Goal: Information Seeking & Learning: Learn about a topic

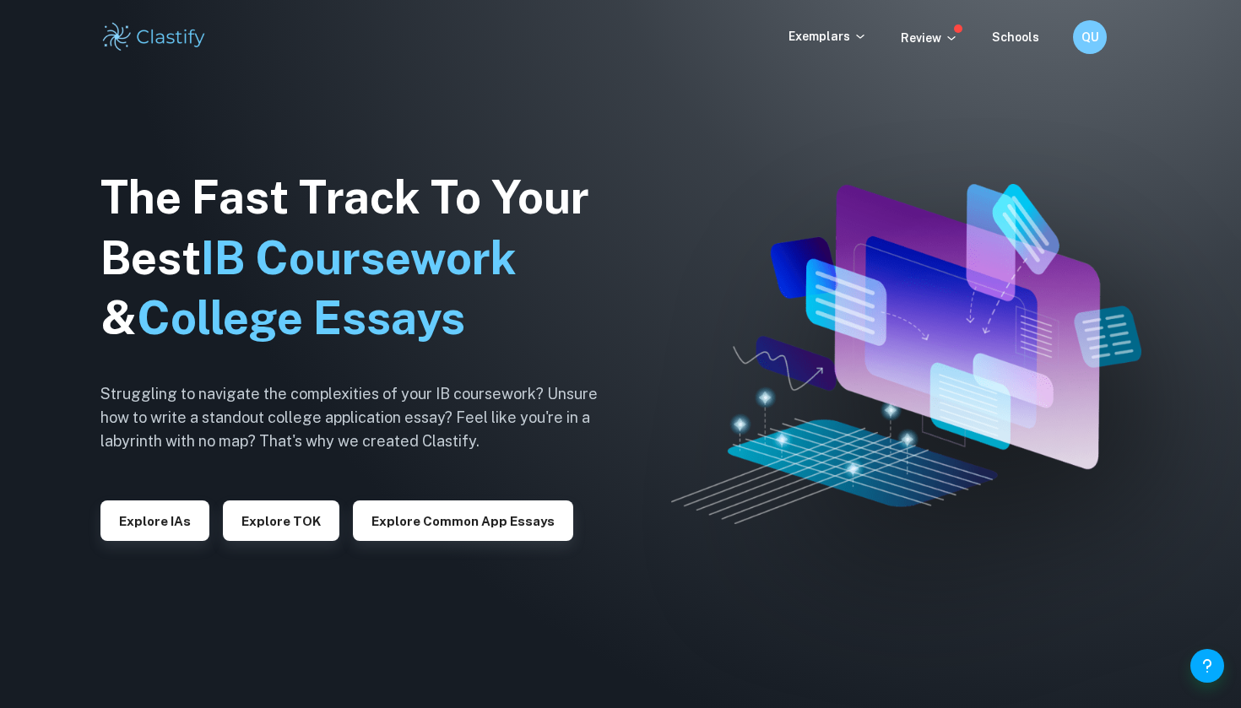
click at [798, 47] on div "Exemplars Review Schools QU" at bounding box center [620, 37] width 1080 height 34
click at [825, 36] on p "Exemplars" at bounding box center [827, 36] width 78 height 19
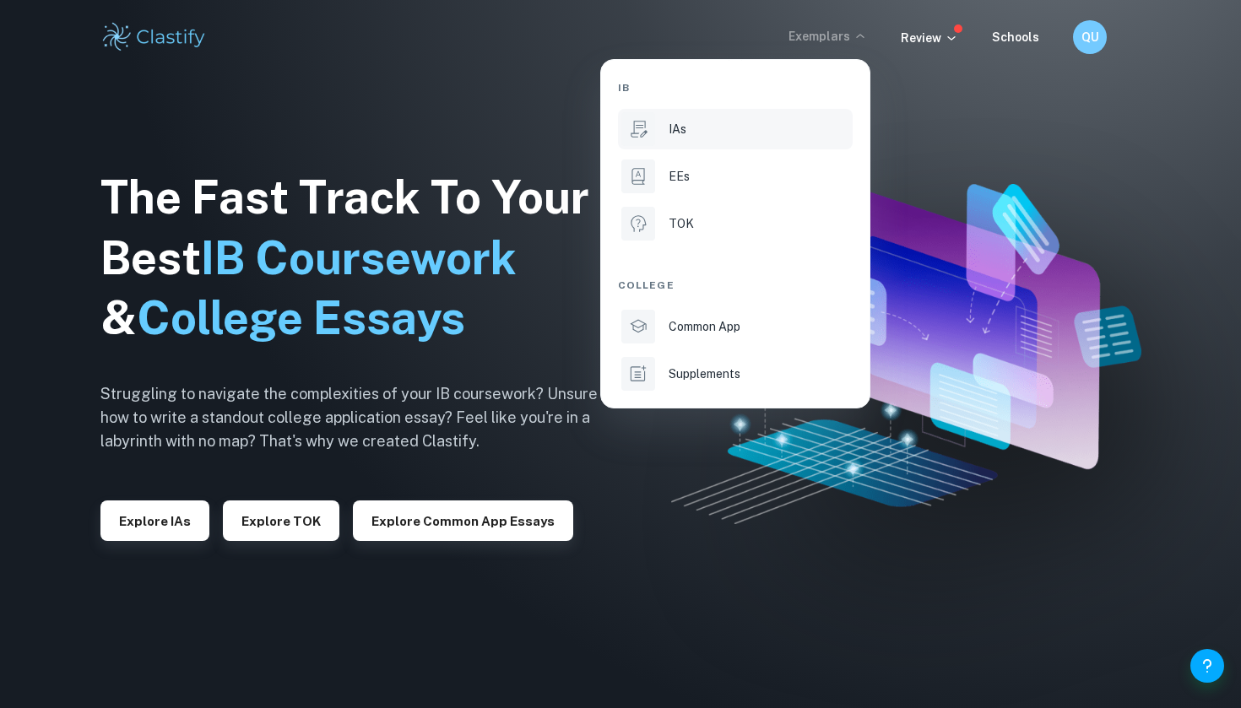
click at [669, 135] on li "IAs" at bounding box center [735, 129] width 235 height 41
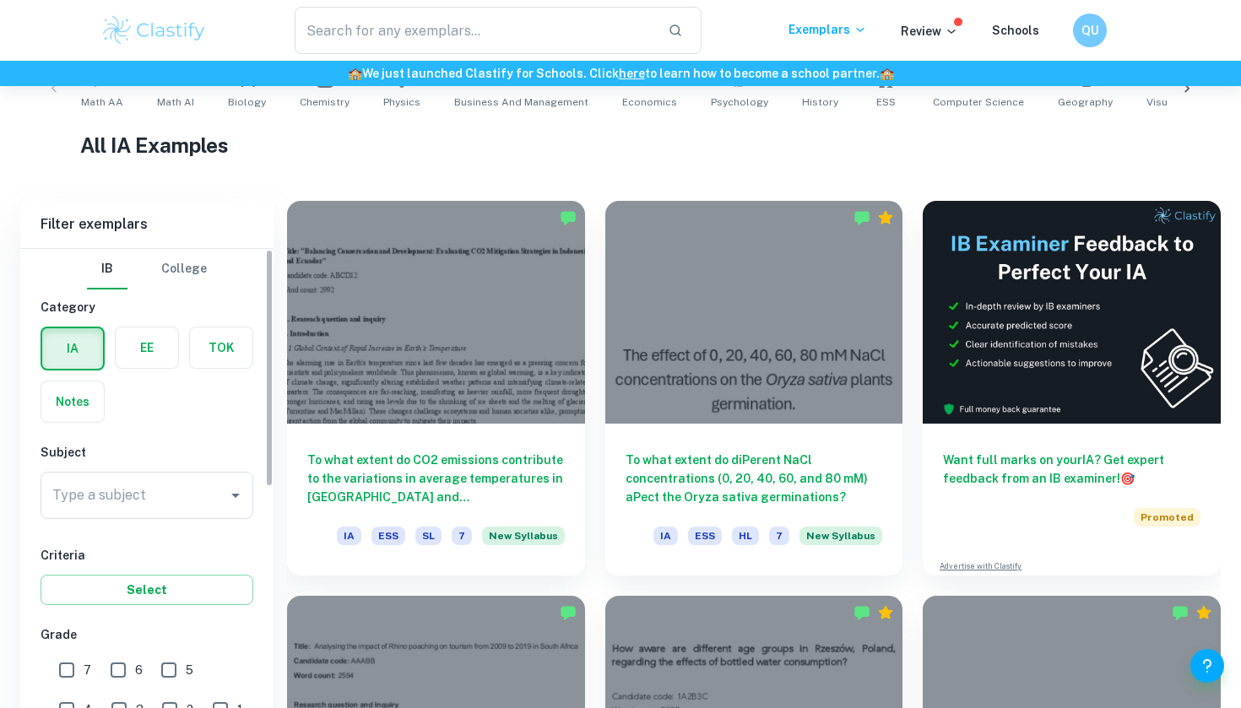
scroll to position [1058, 0]
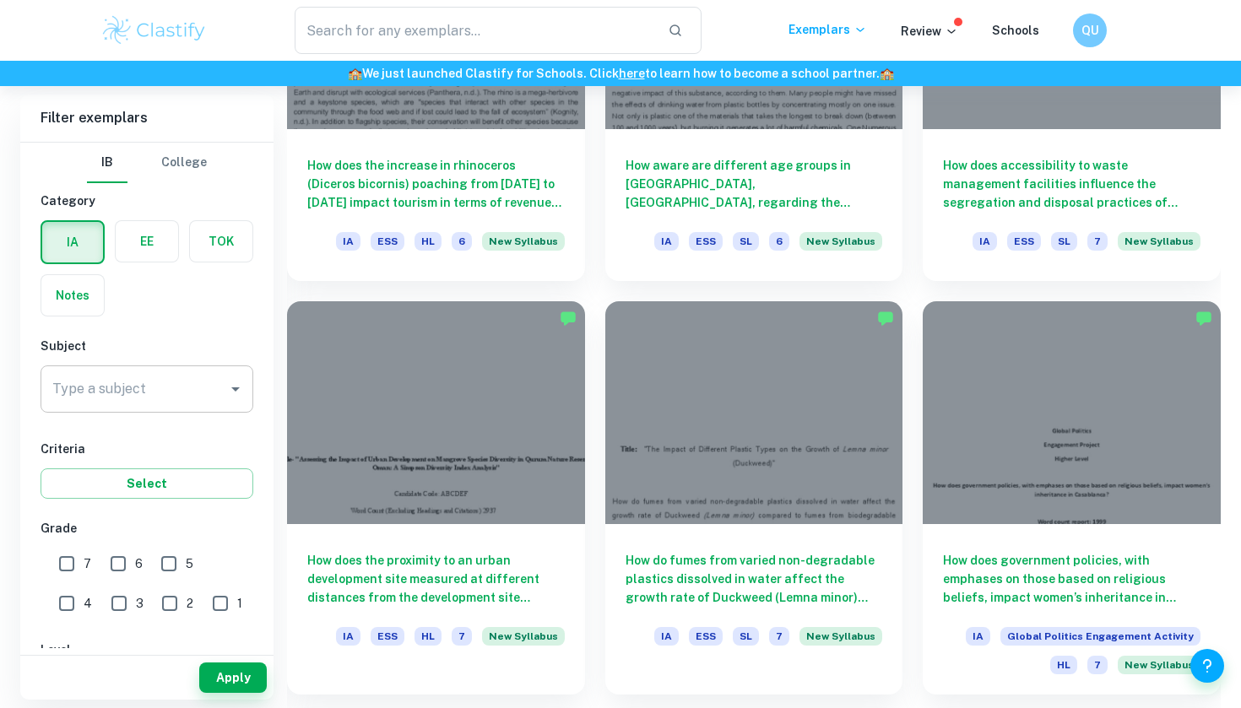
click at [151, 382] on input "Type a subject" at bounding box center [134, 389] width 172 height 32
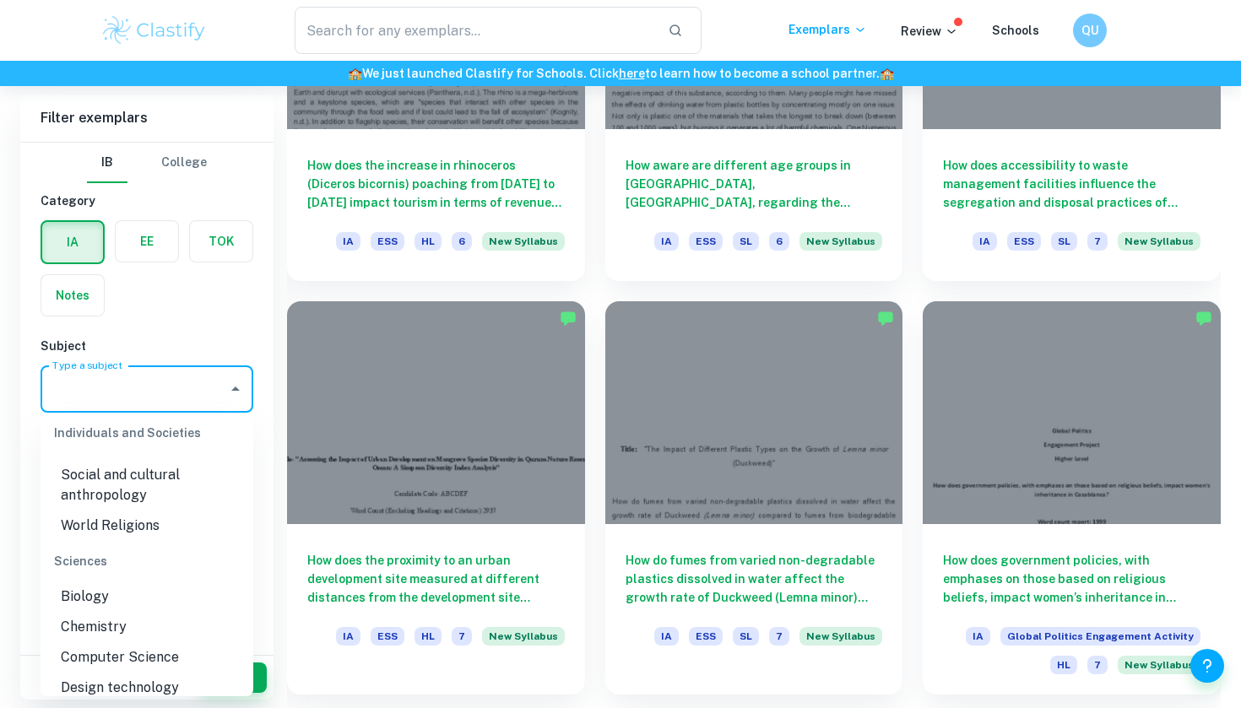
scroll to position [1964, 0]
click at [129, 613] on li "Chemistry" at bounding box center [147, 628] width 213 height 30
type input "Chemistry"
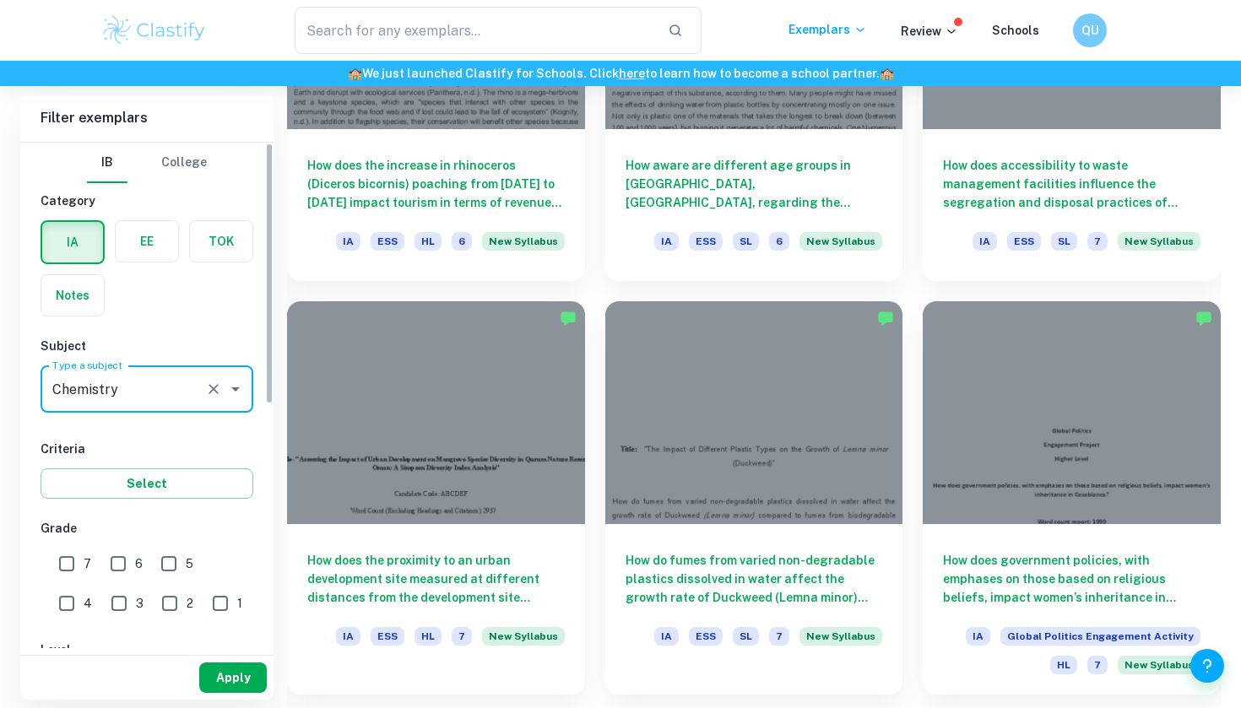
click at [232, 675] on button "Apply" at bounding box center [233, 677] width 68 height 30
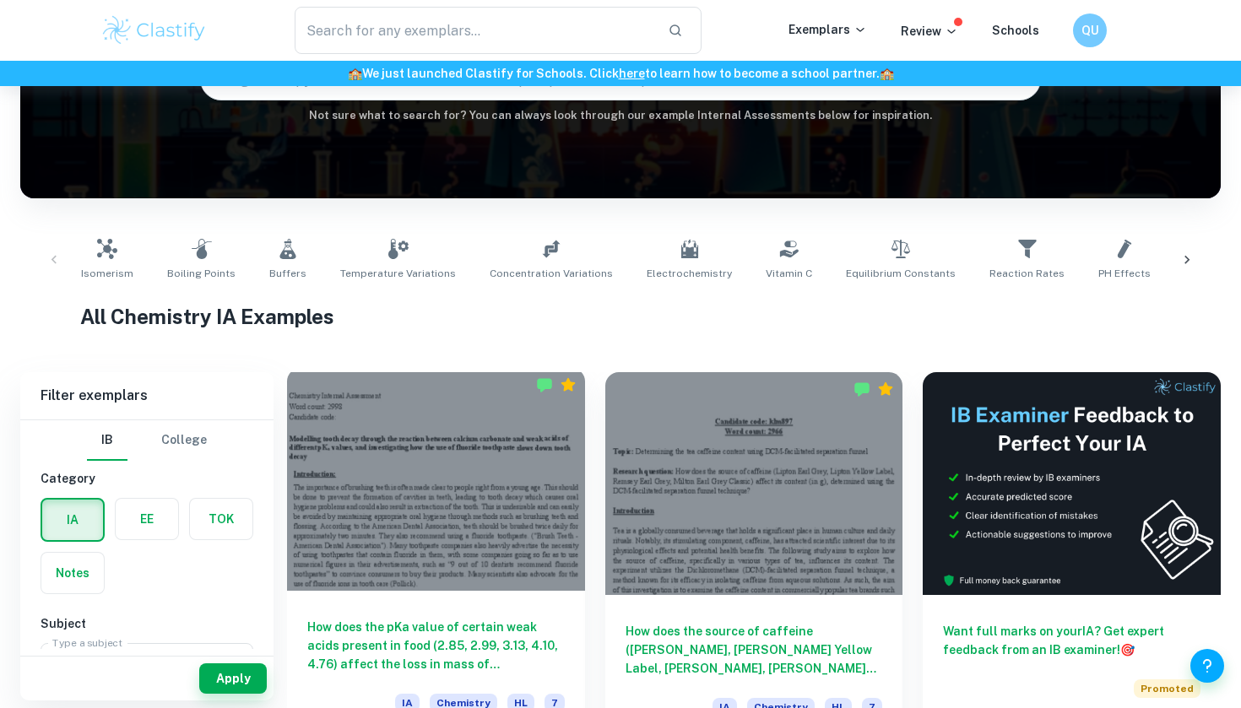
scroll to position [268, 0]
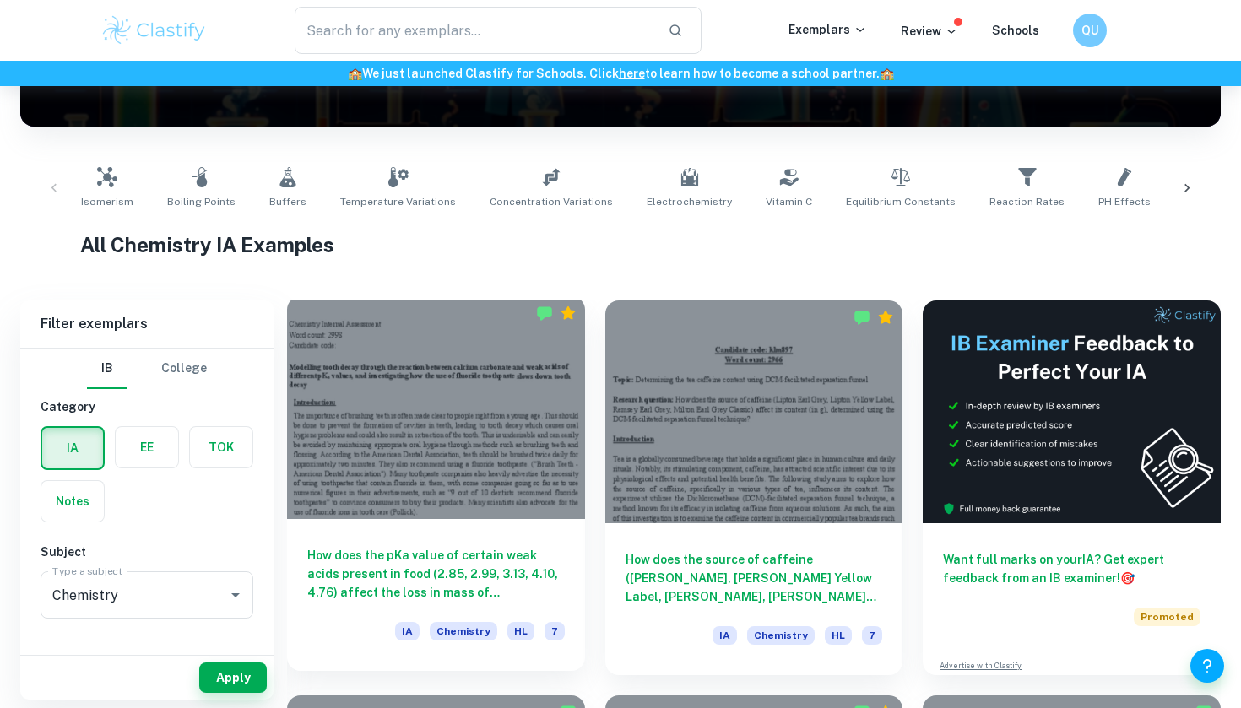
click at [457, 496] on div at bounding box center [436, 407] width 298 height 223
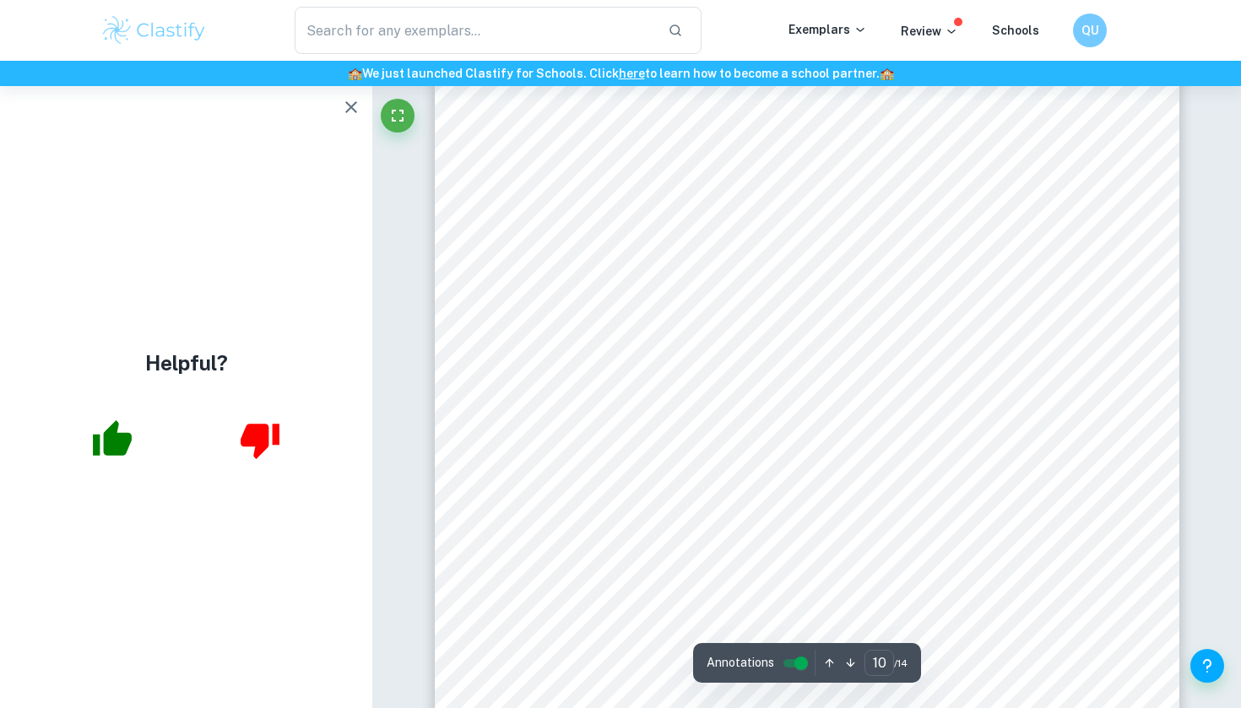
scroll to position [8944, 0]
type input "12"
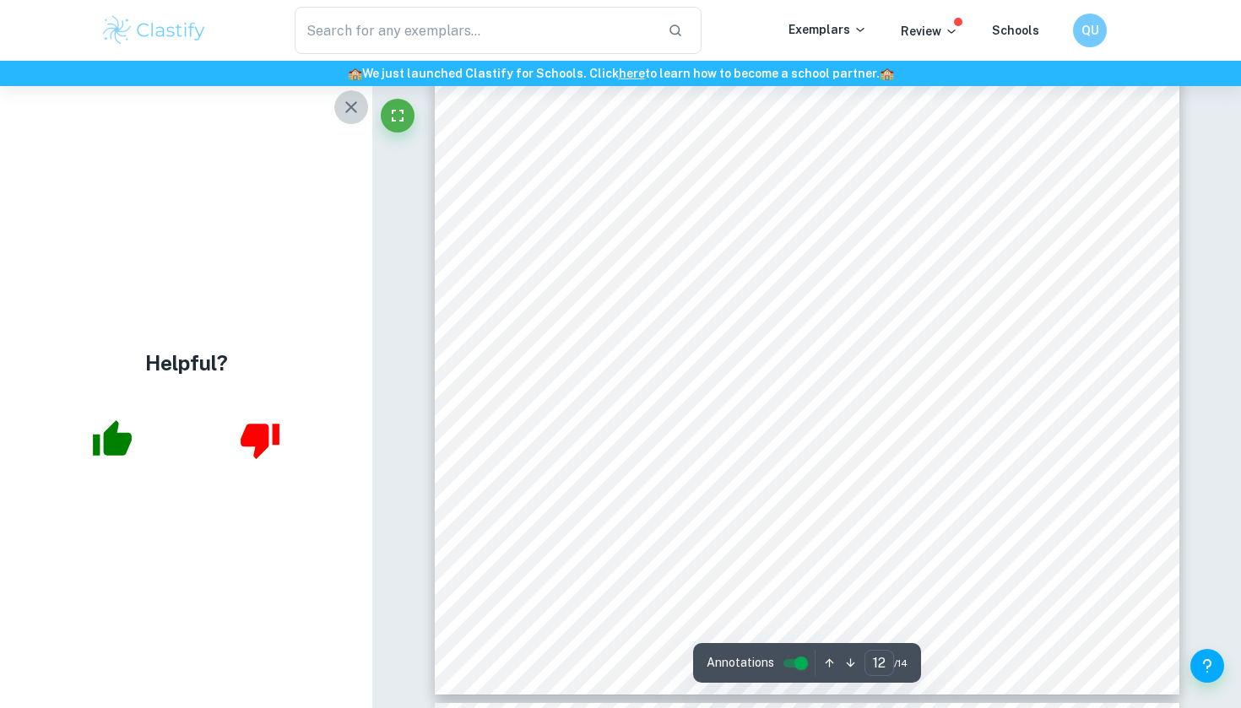
click at [360, 116] on icon "button" at bounding box center [351, 107] width 20 height 20
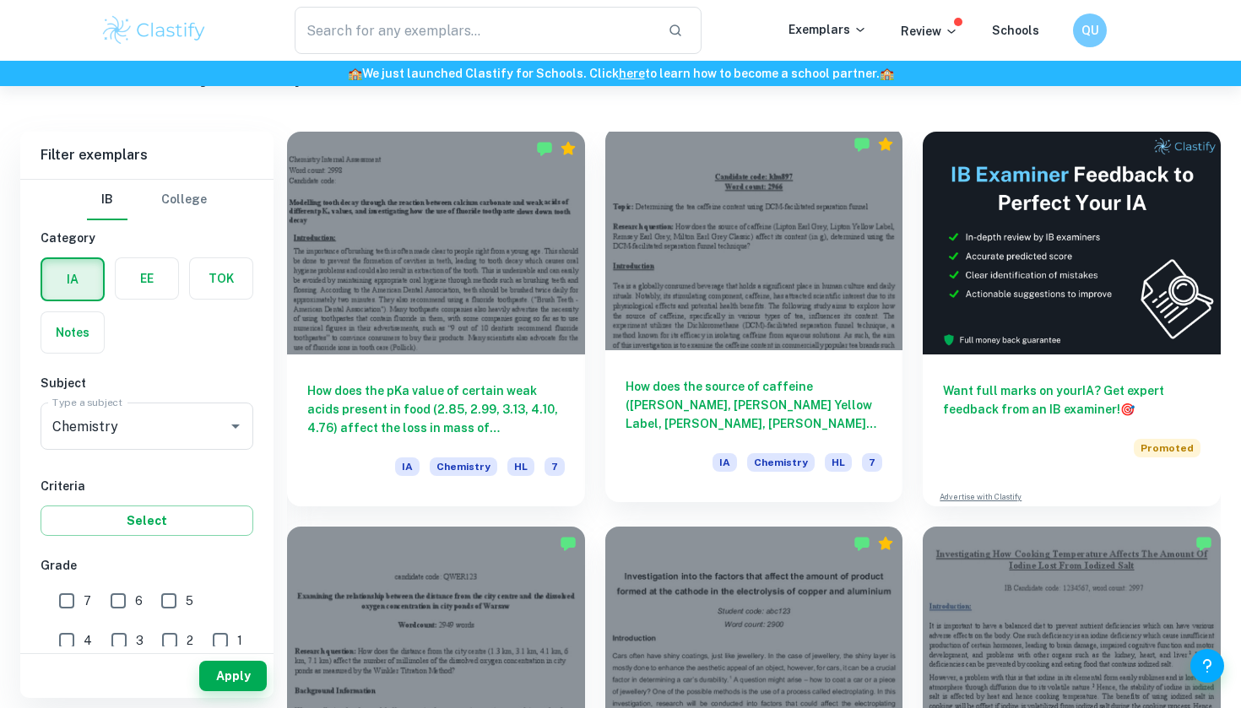
scroll to position [442, 0]
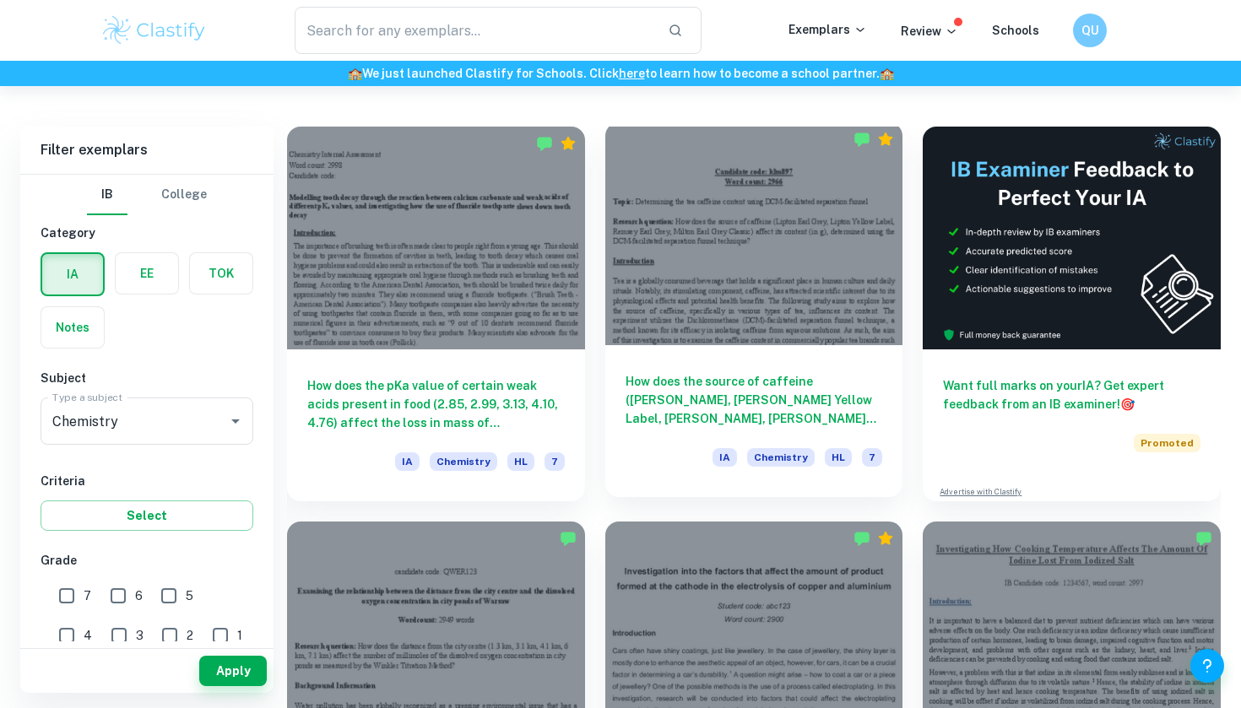
click at [741, 318] on div at bounding box center [754, 233] width 298 height 223
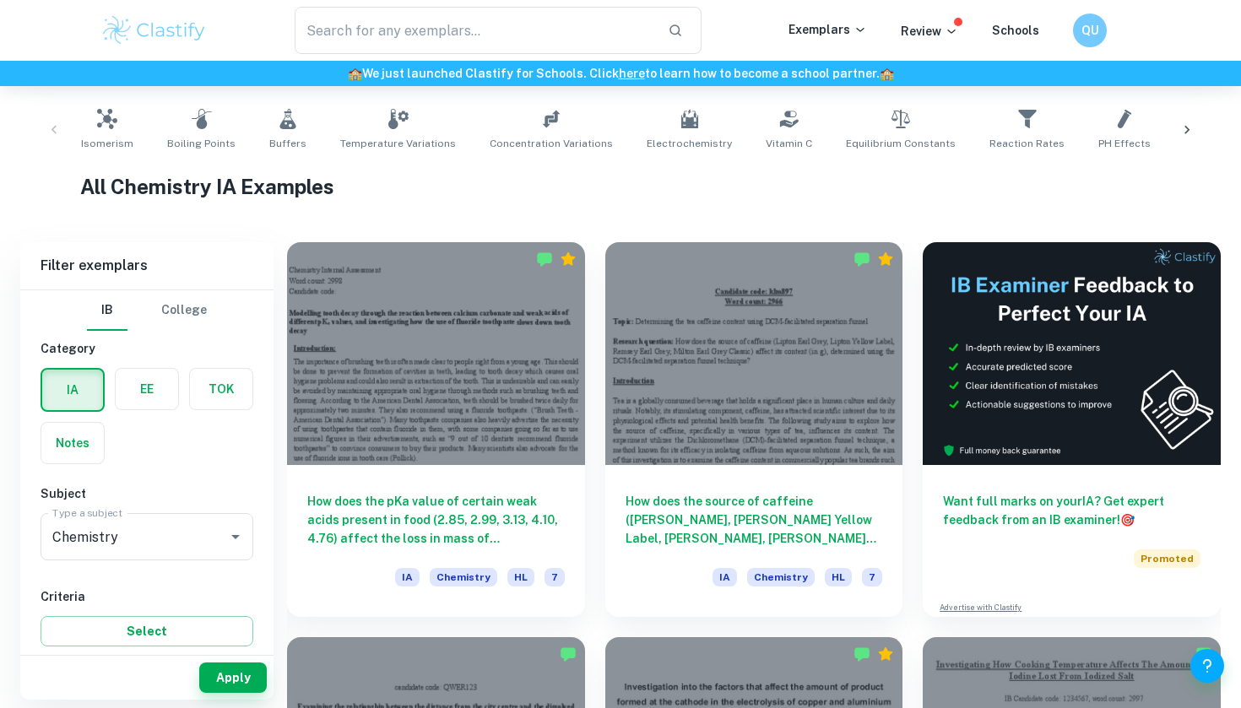
scroll to position [330, 0]
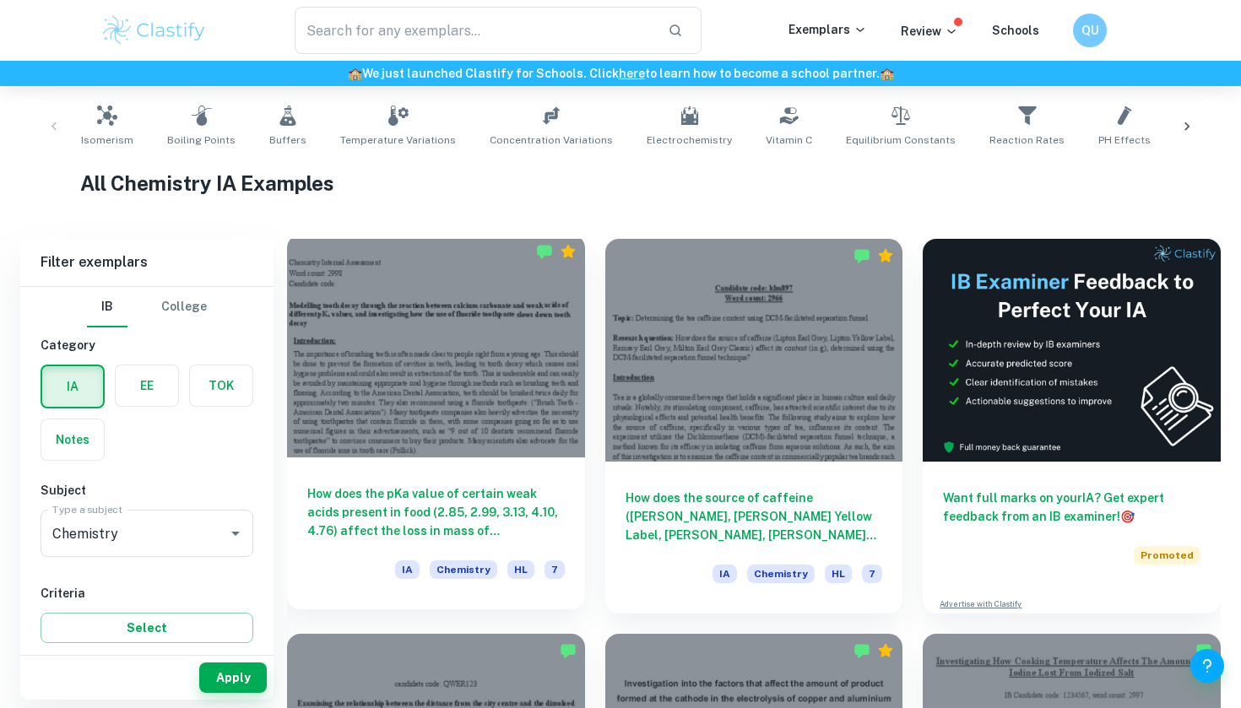
click at [504, 511] on h6 "How does the pKa value of certain weak acids present in food (2.85, 2.99, 3.13,…" at bounding box center [435, 512] width 257 height 56
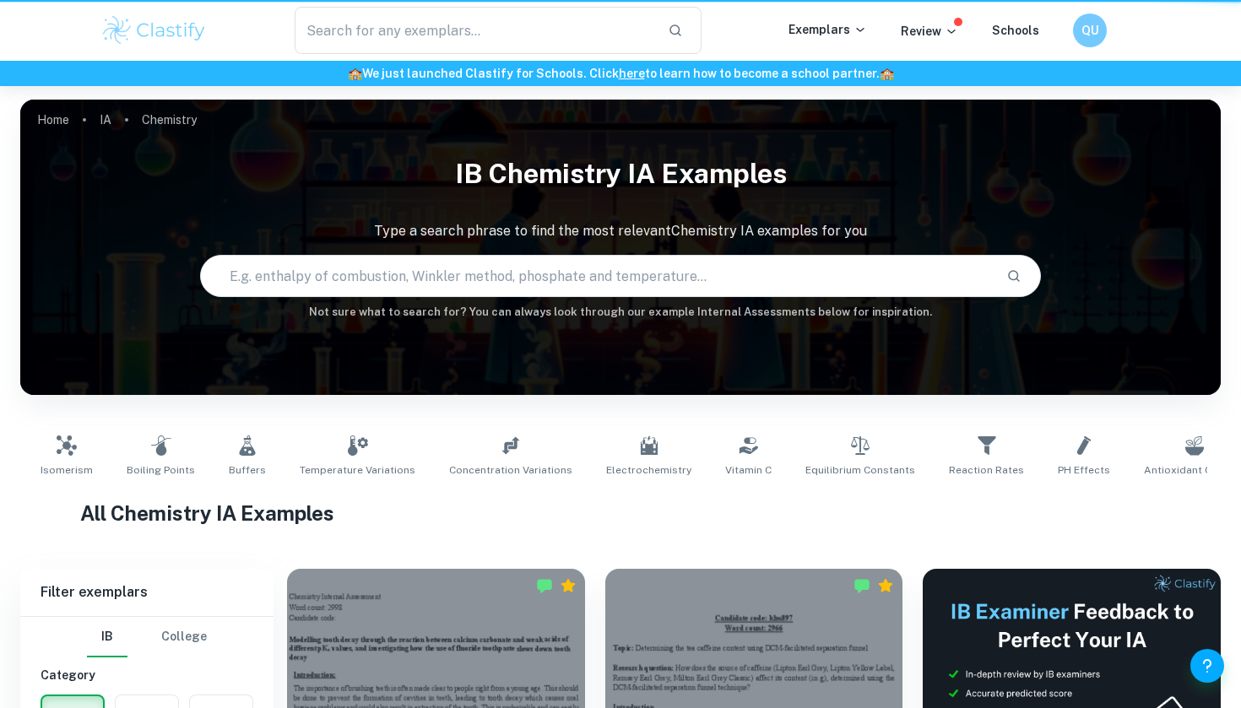
scroll to position [330, 0]
